Goal: Book appointment/travel/reservation

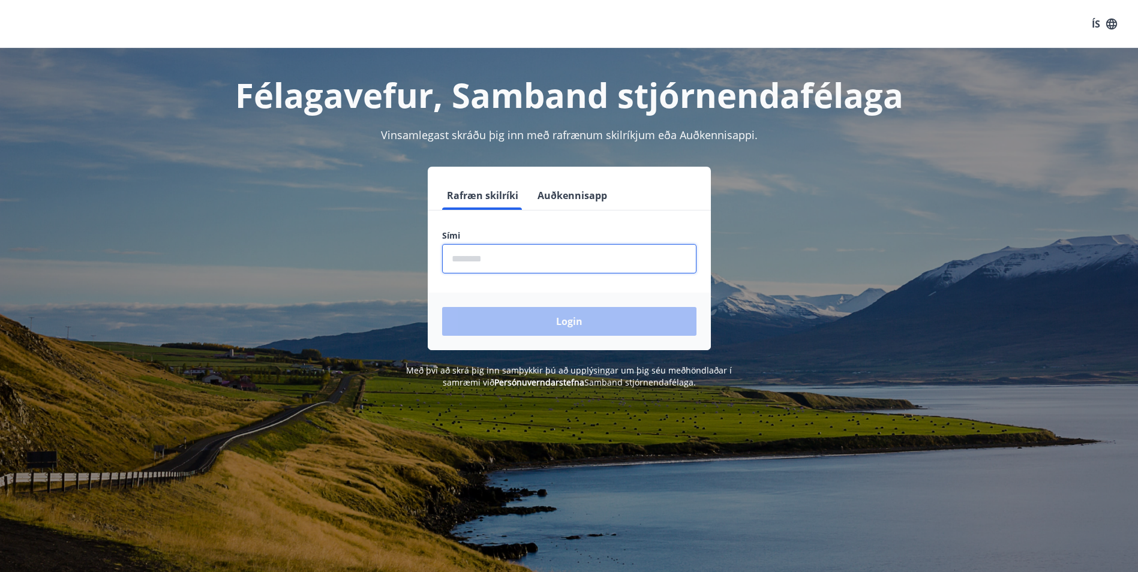
click at [501, 265] on input "phone" at bounding box center [569, 258] width 254 height 29
type input "********"
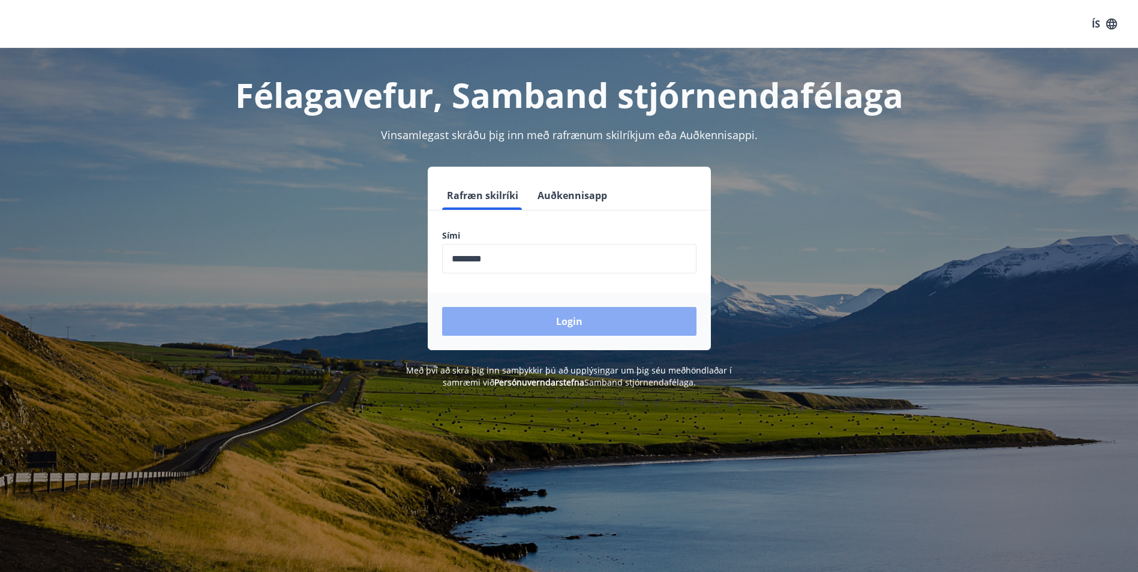
click at [546, 322] on button "Login" at bounding box center [569, 321] width 254 height 29
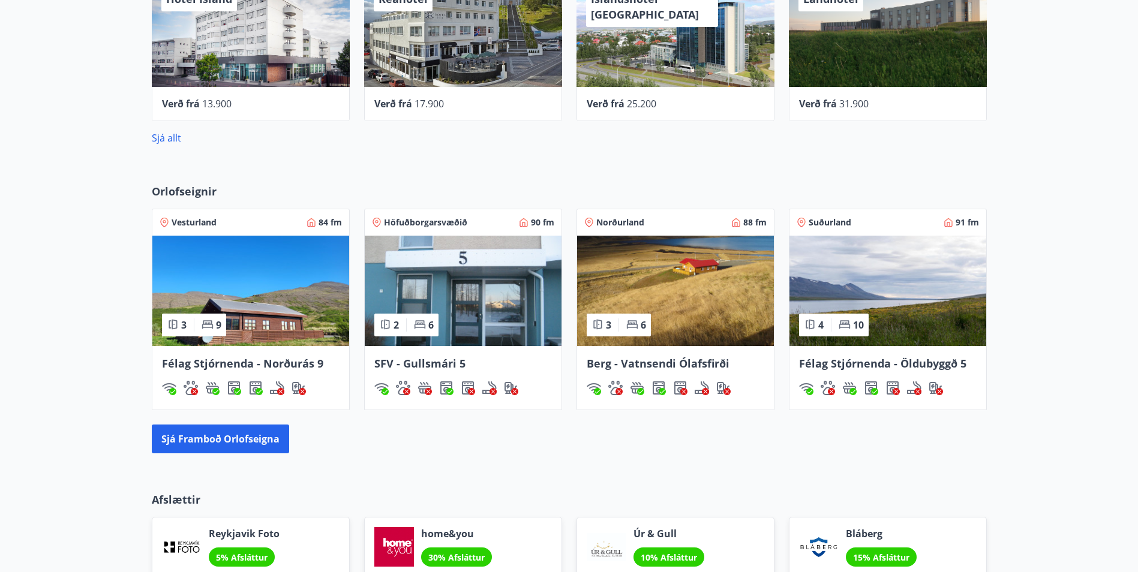
scroll to position [660, 0]
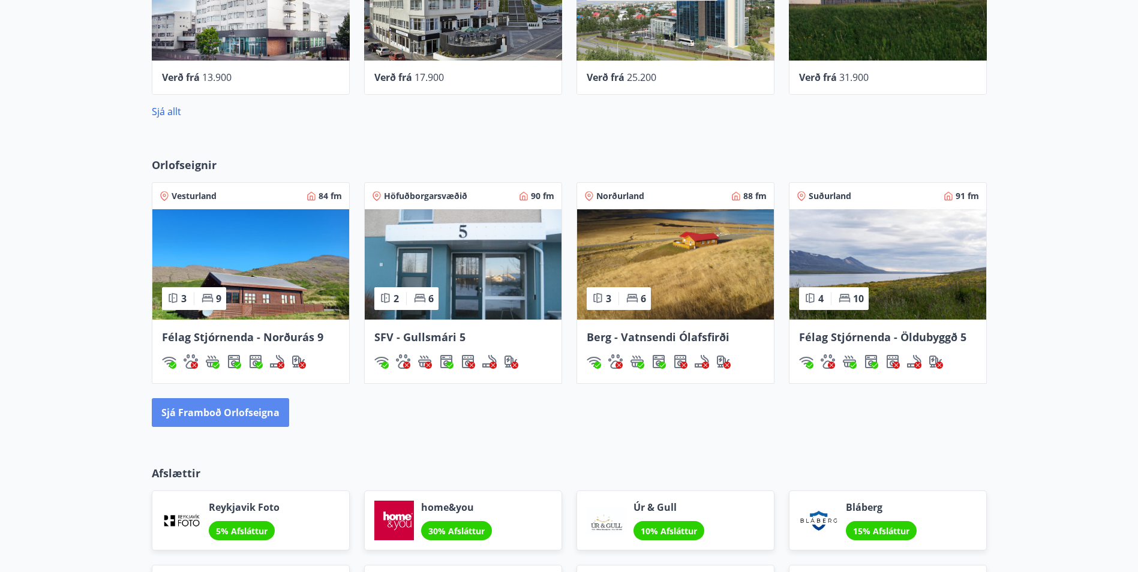
click at [251, 419] on button "Sjá framboð orlofseigna" at bounding box center [220, 412] width 137 height 29
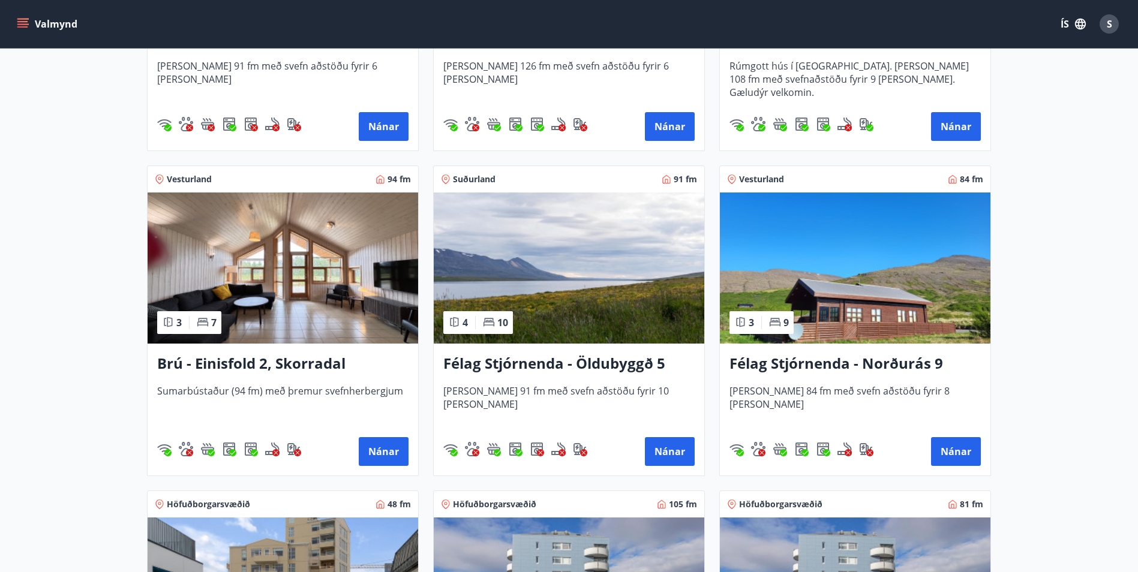
scroll to position [780, 0]
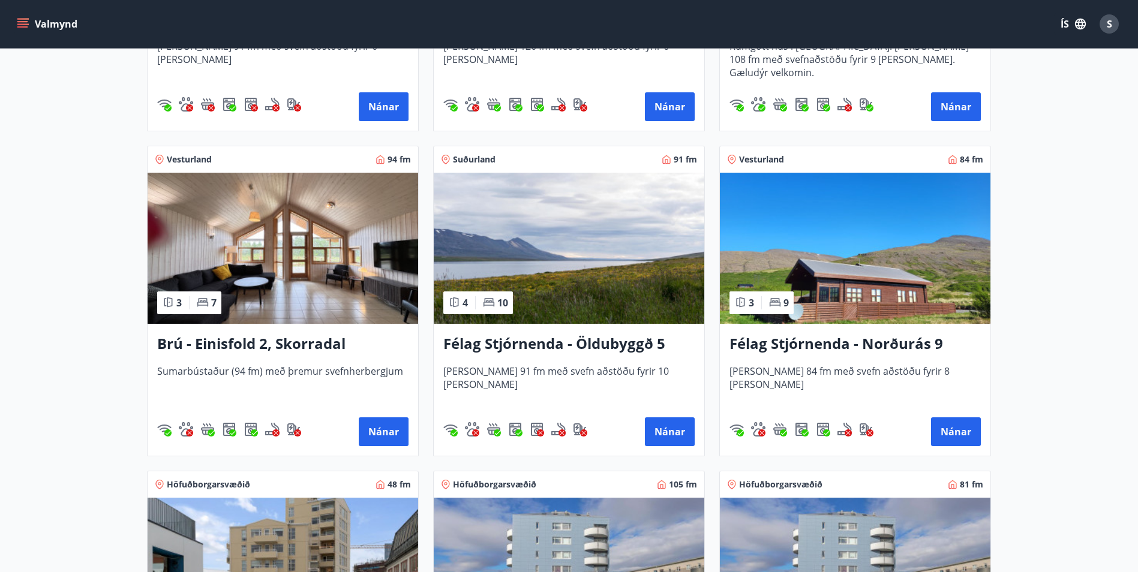
click at [536, 303] on img at bounding box center [569, 248] width 271 height 151
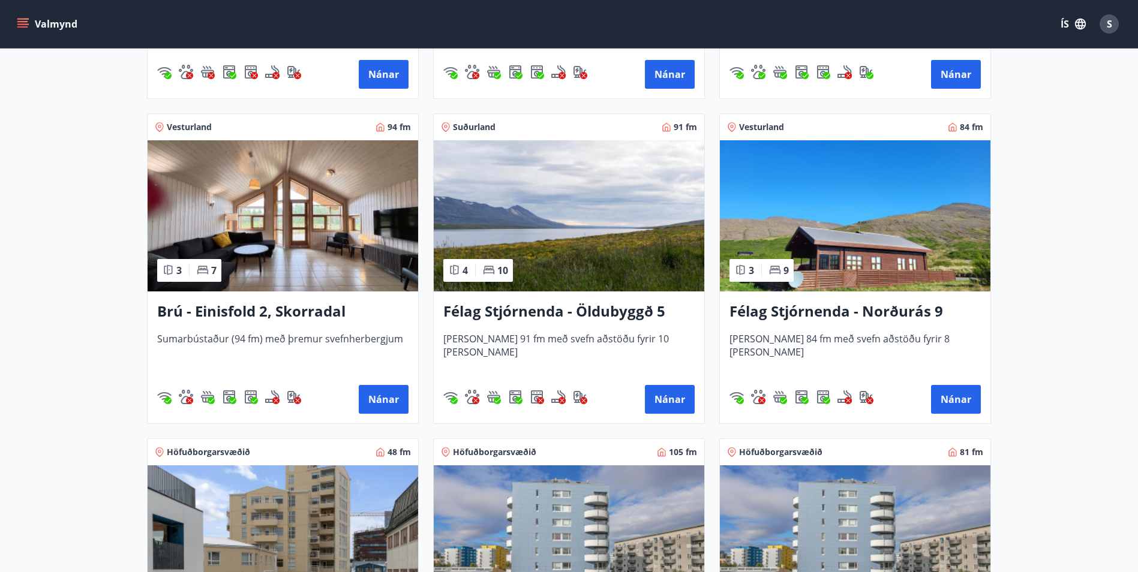
scroll to position [840, 0]
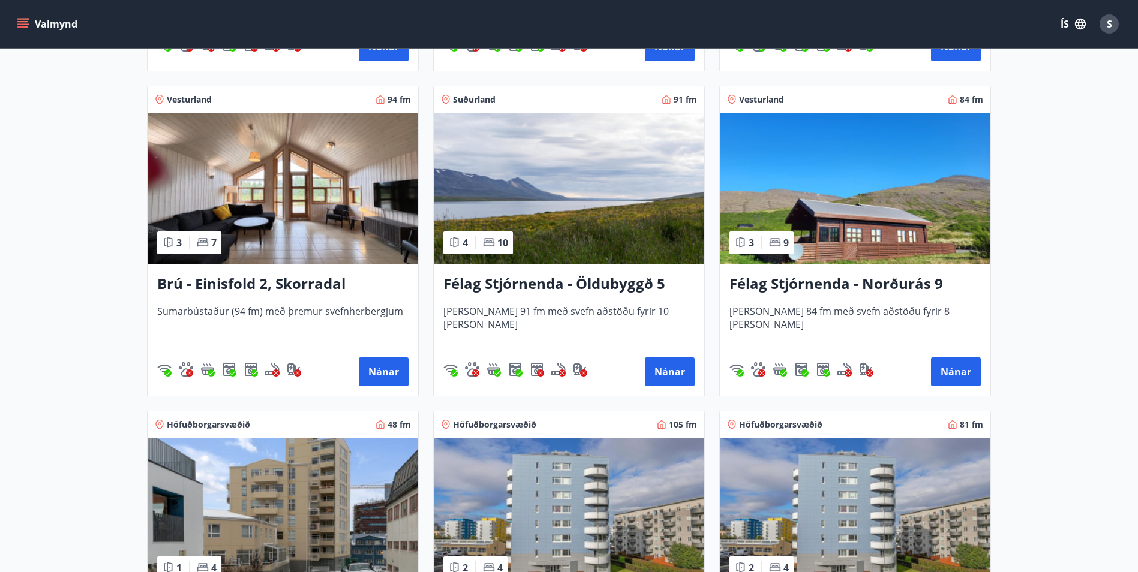
click at [863, 206] on img at bounding box center [855, 188] width 271 height 151
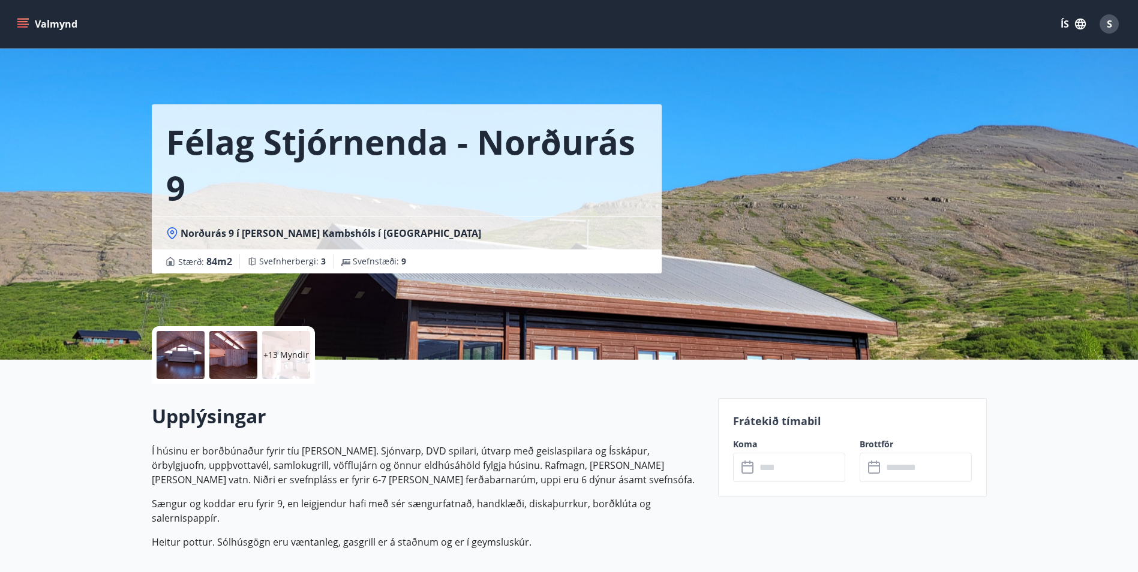
click at [625, 310] on div "Félag Stjórnenda - Norðurás 9 Norðurás 9 í landi Kambshóls í Svínadal Stærð : 8…" at bounding box center [430, 180] width 557 height 360
click at [251, 359] on div at bounding box center [233, 355] width 48 height 48
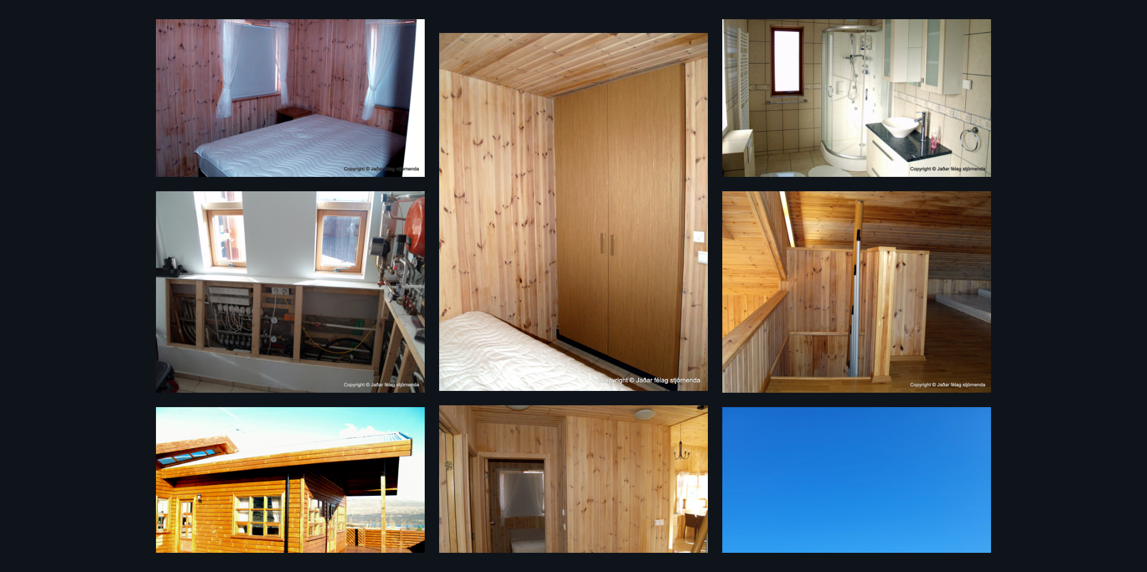
scroll to position [653, 0]
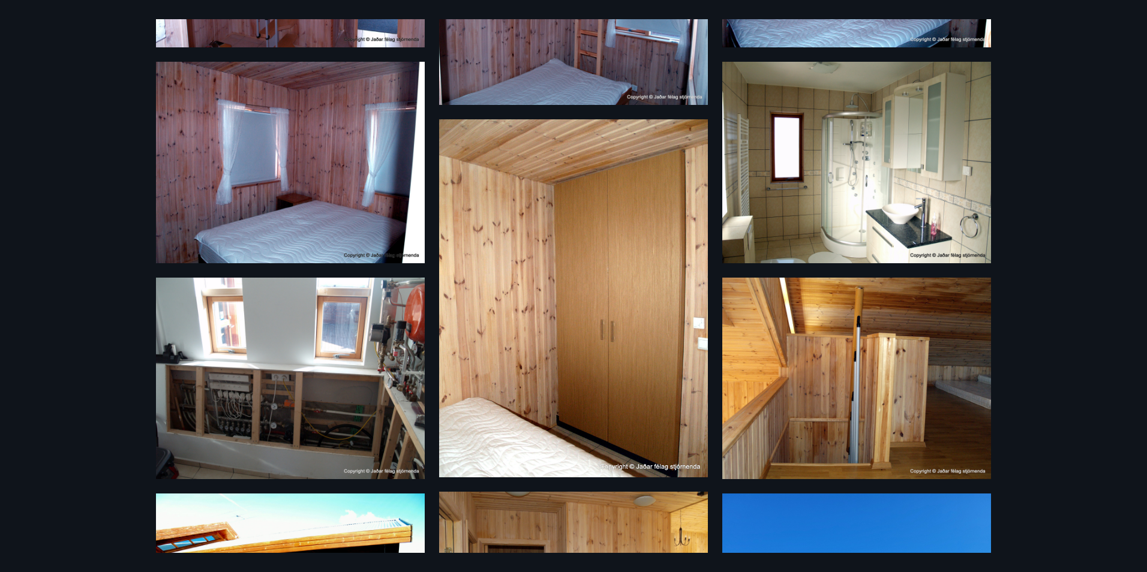
drag, startPoint x: 786, startPoint y: 351, endPoint x: 640, endPoint y: 290, distance: 158.1
click at [640, 290] on img at bounding box center [573, 298] width 269 height 358
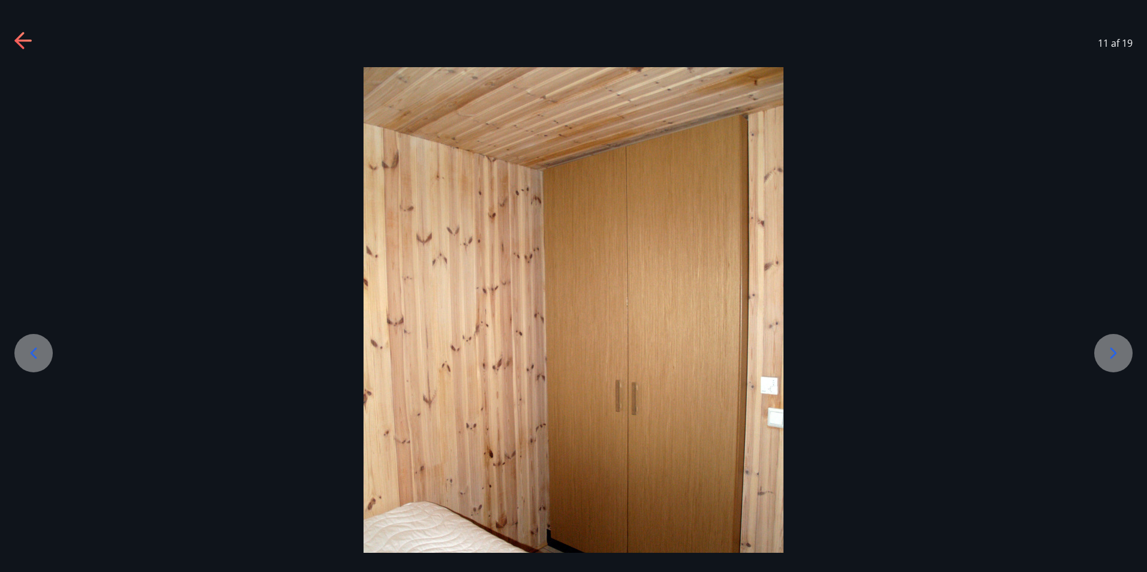
click at [31, 41] on icon at bounding box center [22, 41] width 17 height 2
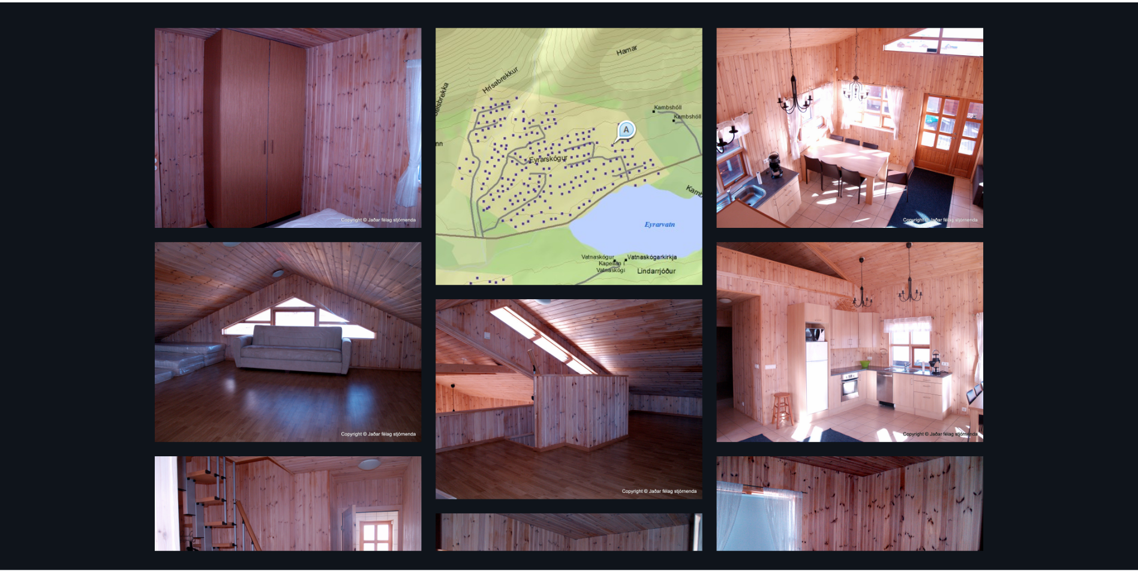
scroll to position [0, 0]
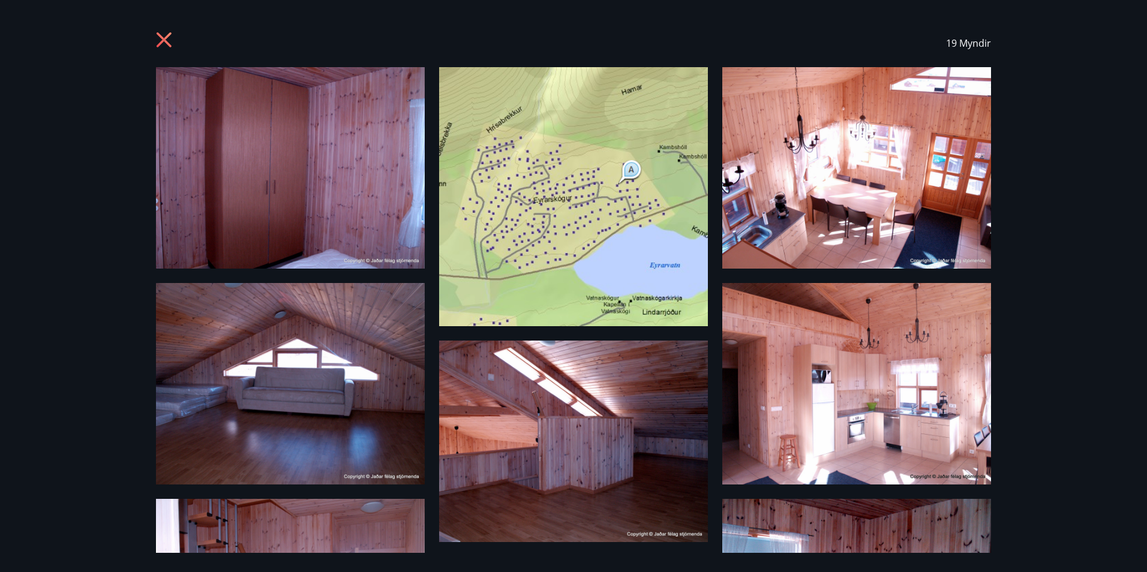
click at [169, 40] on icon at bounding box center [165, 41] width 19 height 19
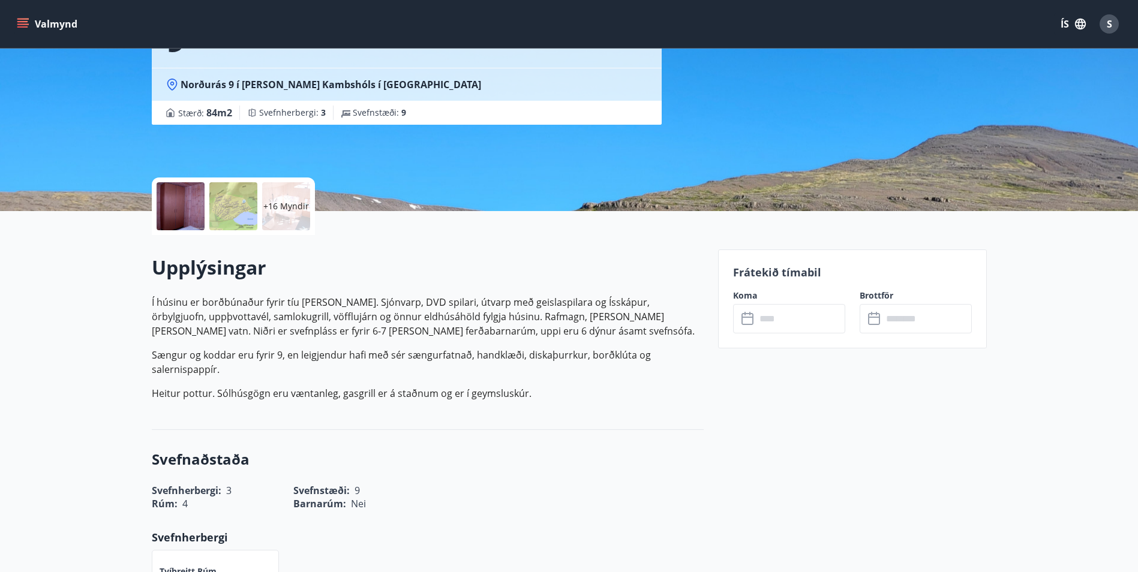
scroll to position [180, 0]
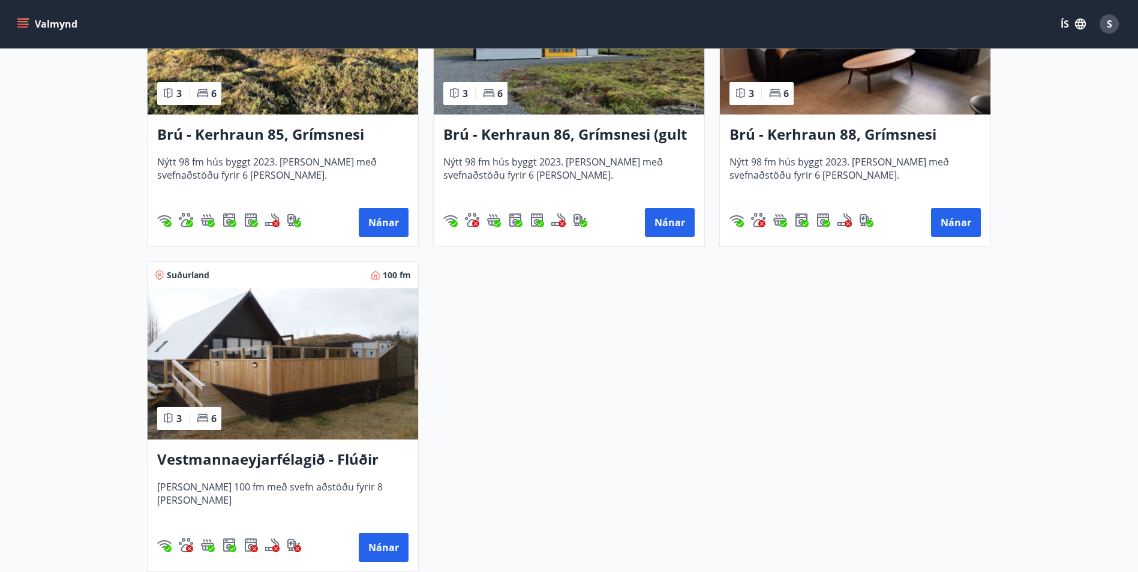
scroll to position [3000, 0]
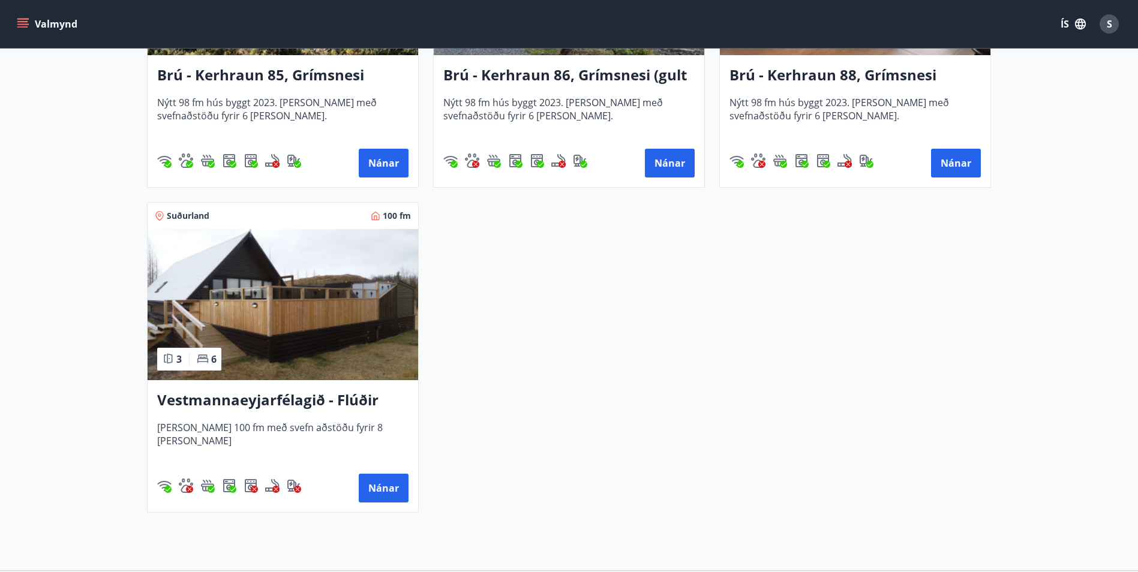
click at [310, 348] on img at bounding box center [283, 304] width 271 height 151
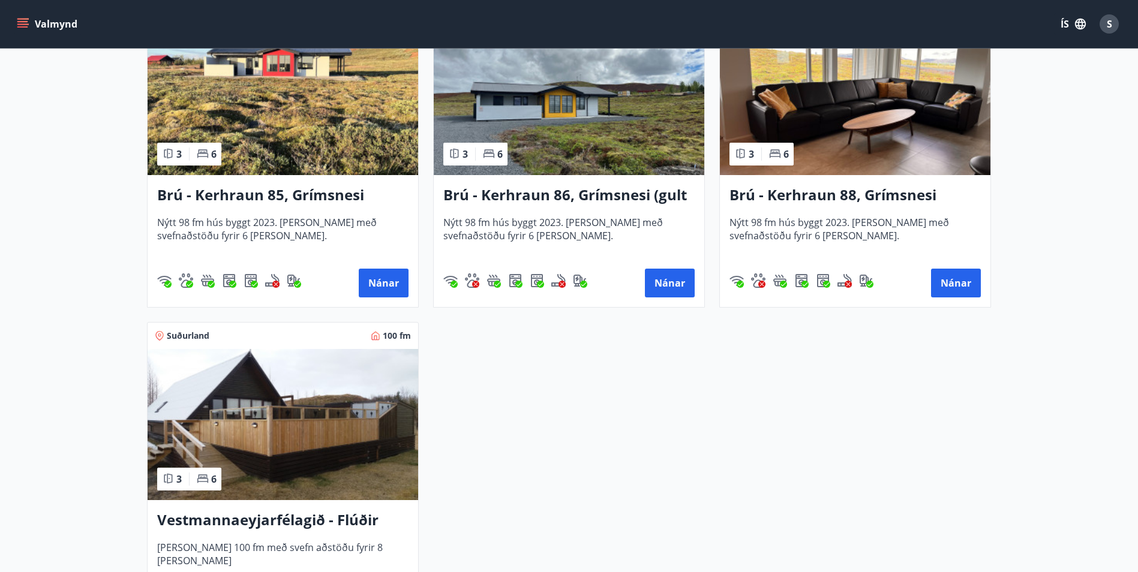
scroll to position [2820, 0]
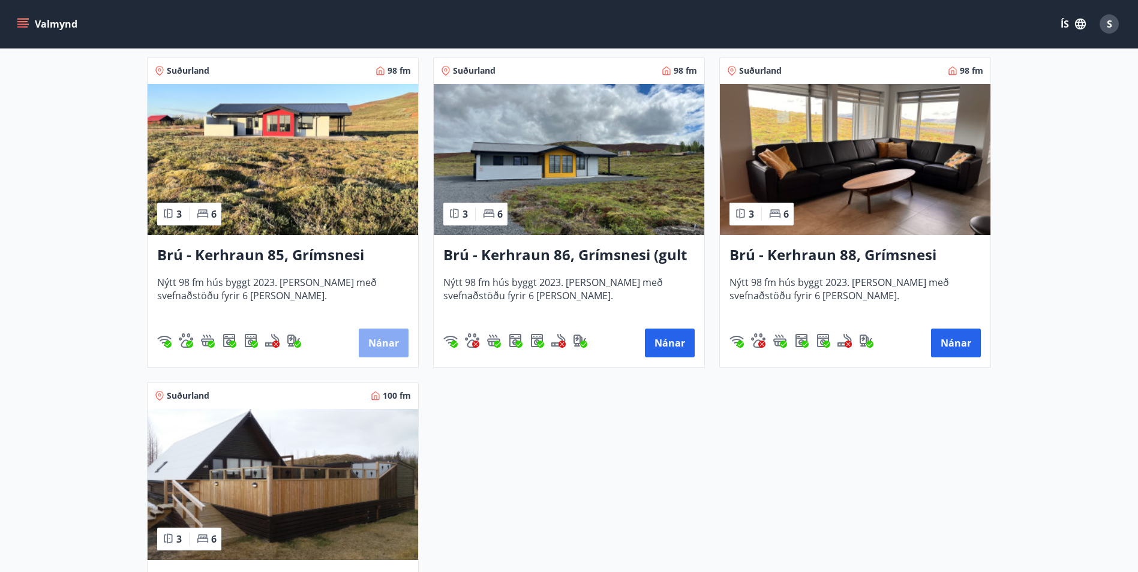
click at [385, 341] on button "Nánar" at bounding box center [384, 343] width 50 height 29
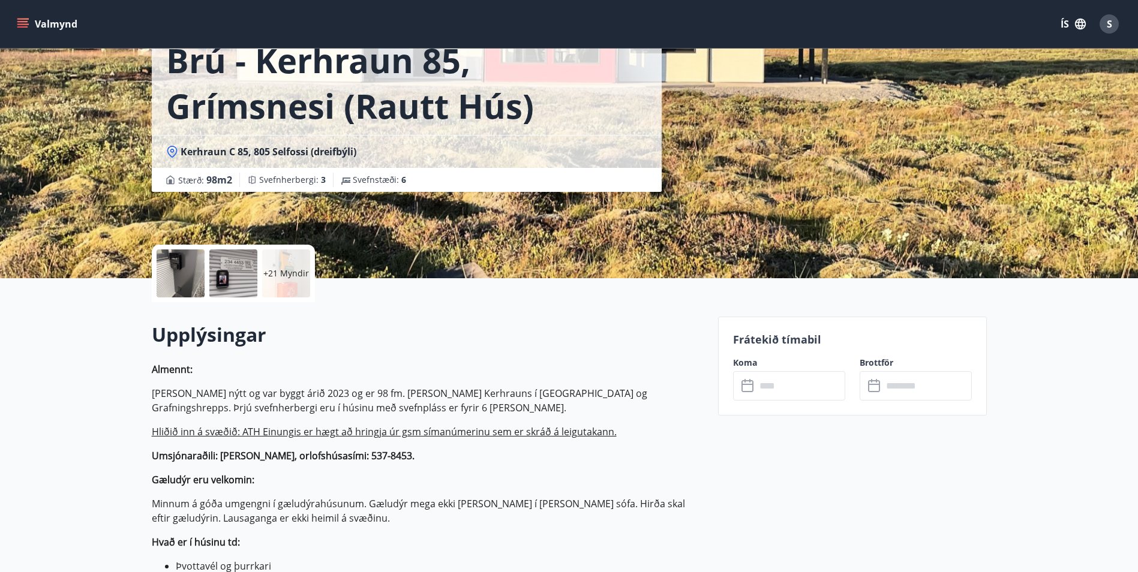
scroll to position [120, 0]
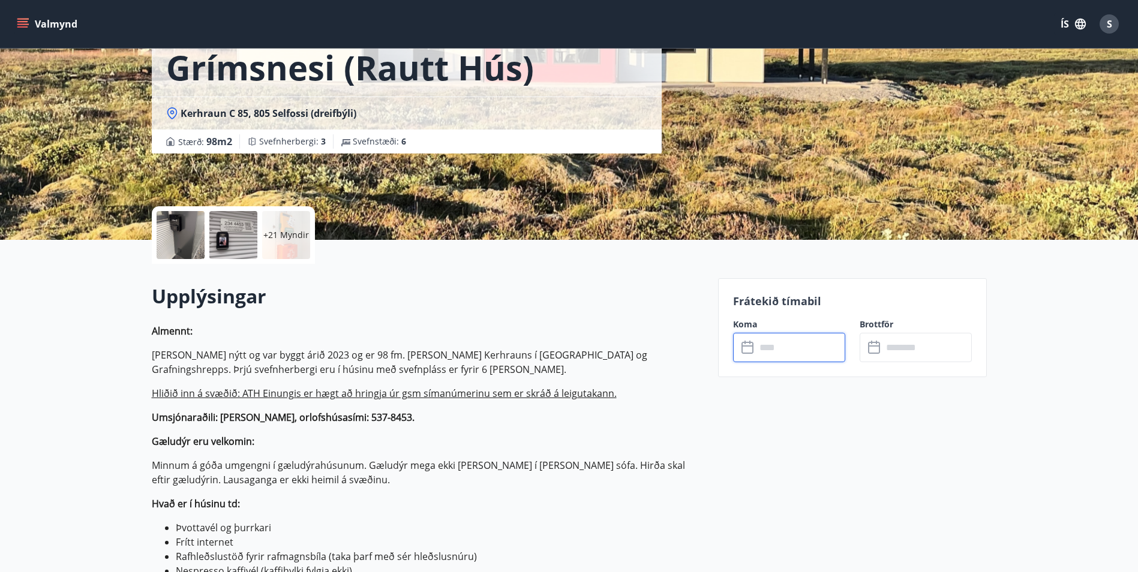
click at [773, 350] on input "text" at bounding box center [800, 347] width 89 height 29
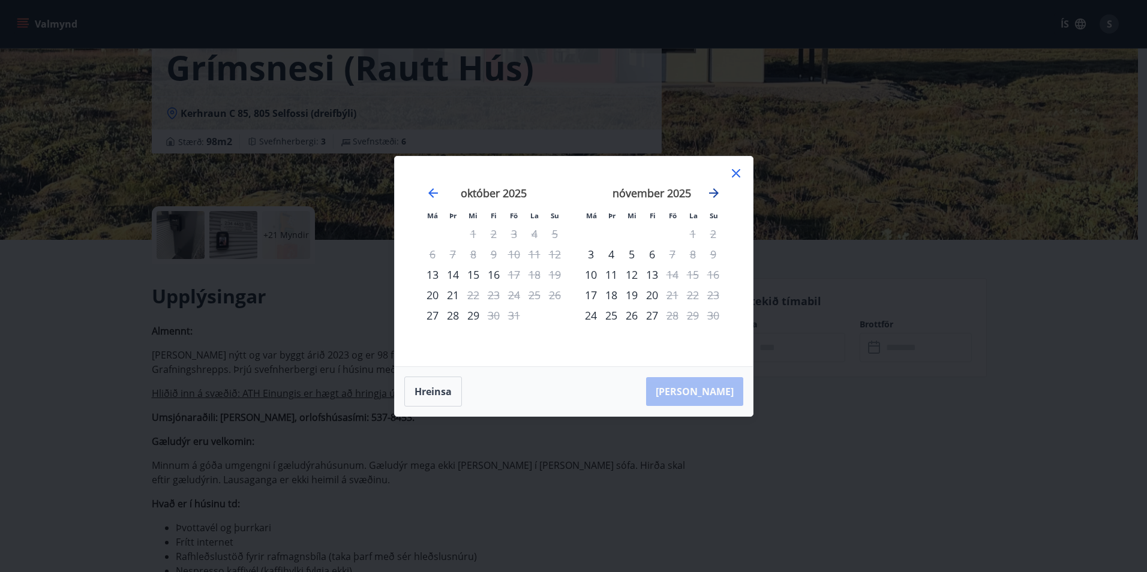
click at [712, 191] on icon "Move forward to switch to the next month." at bounding box center [714, 193] width 14 height 14
click at [673, 233] on div "5" at bounding box center [672, 234] width 20 height 20
click at [590, 251] on div "8" at bounding box center [591, 254] width 20 height 20
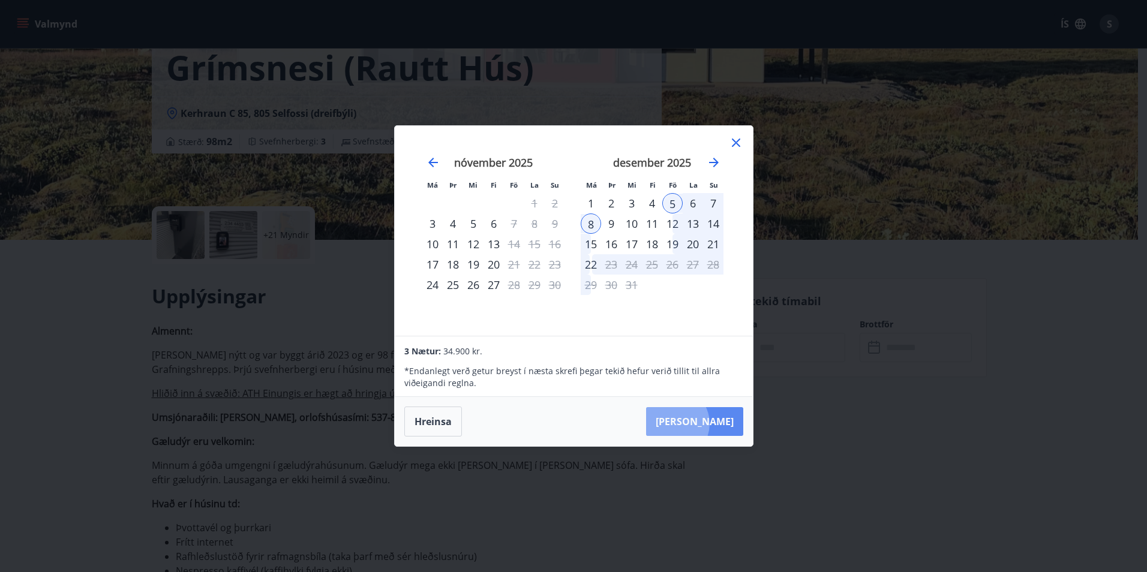
click at [710, 424] on button "Taka Frá" at bounding box center [694, 421] width 97 height 29
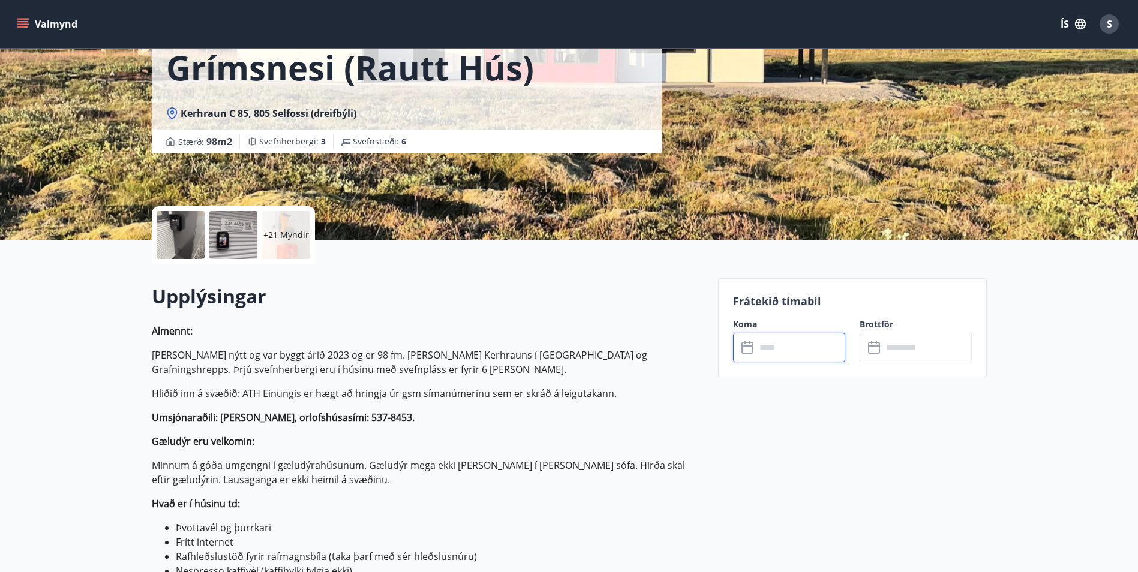
type input "******"
